Goal: Find specific page/section

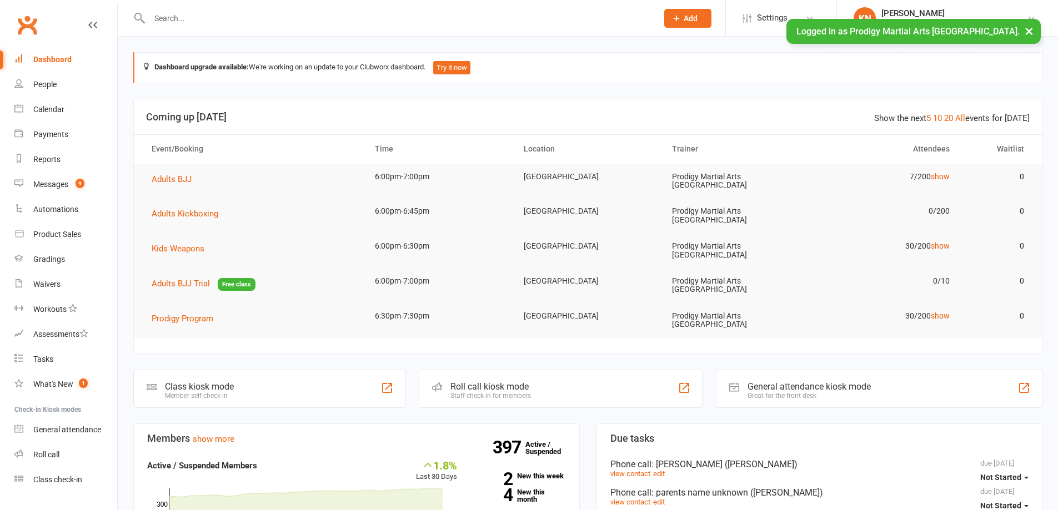
click at [191, 17] on input "text" at bounding box center [398, 19] width 504 height 16
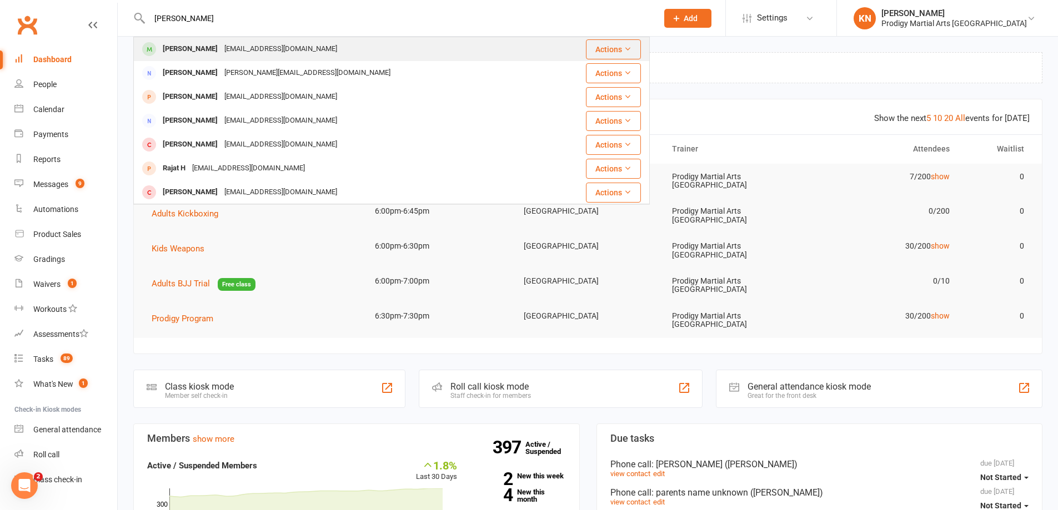
type input "[PERSON_NAME]"
click at [221, 43] on div "[EMAIL_ADDRESS][DOMAIN_NAME]" at bounding box center [280, 49] width 119 height 16
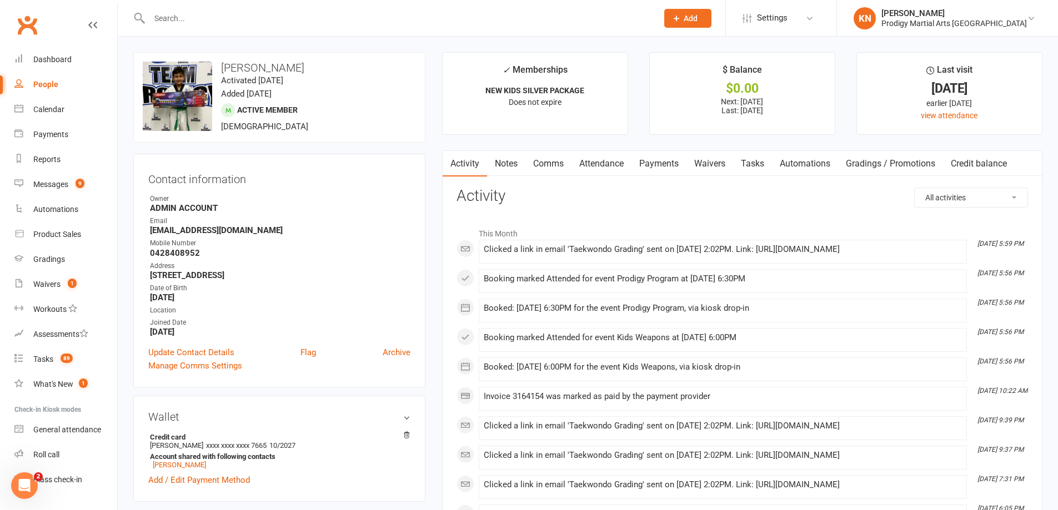
click at [88, 28] on icon at bounding box center [92, 25] width 9 height 9
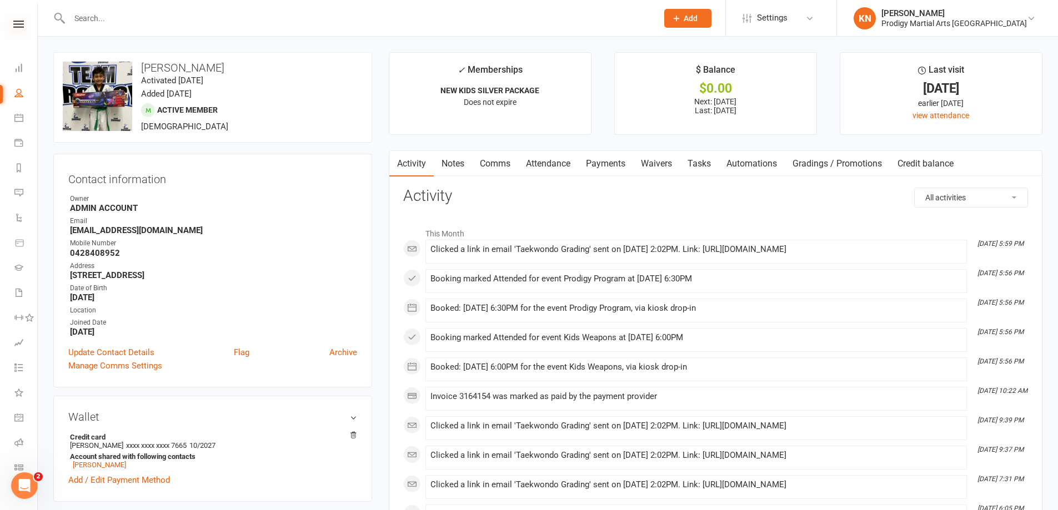
click at [13, 23] on icon at bounding box center [18, 24] width 11 height 7
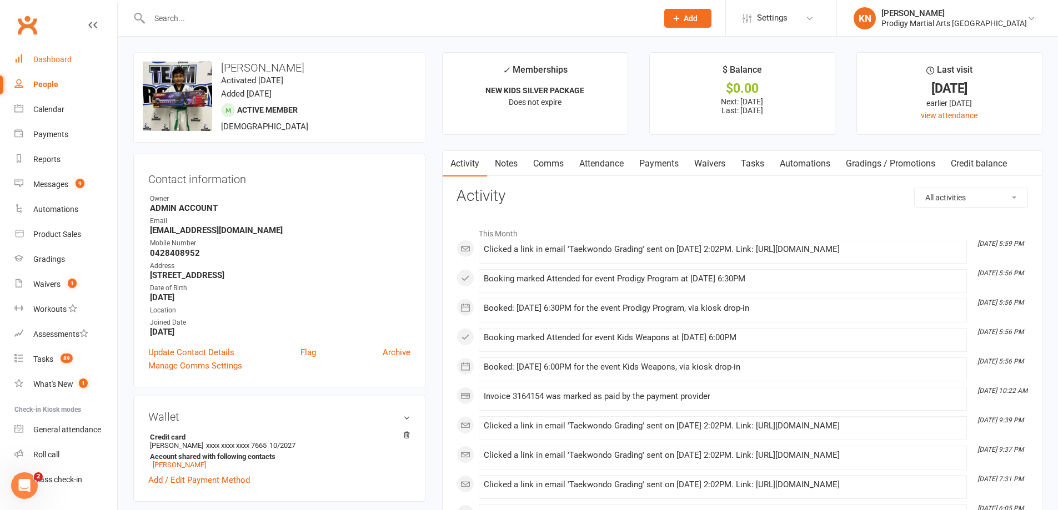
click at [31, 58] on link "Dashboard" at bounding box center [65, 59] width 103 height 25
